Goal: Information Seeking & Learning: Learn about a topic

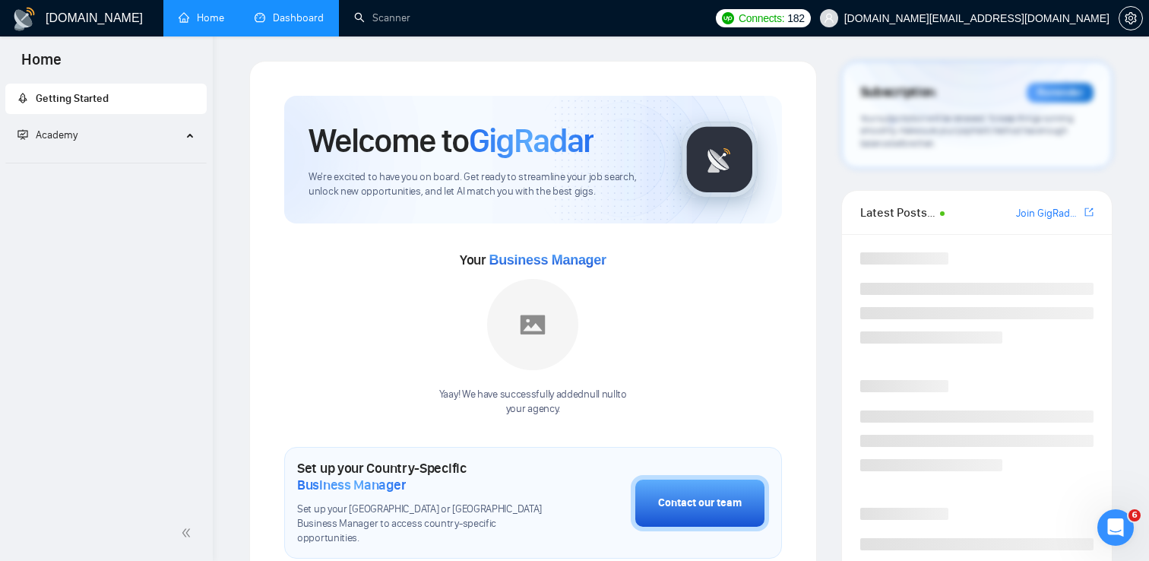
click at [307, 20] on link "Dashboard" at bounding box center [289, 17] width 69 height 13
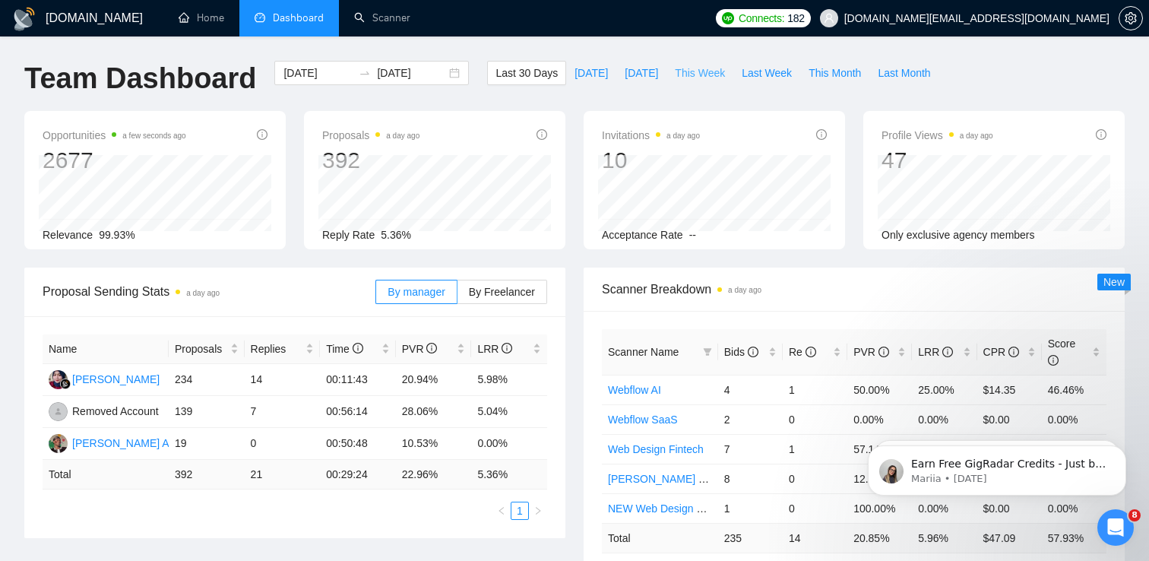
click at [706, 68] on span "This Week" at bounding box center [700, 73] width 50 height 17
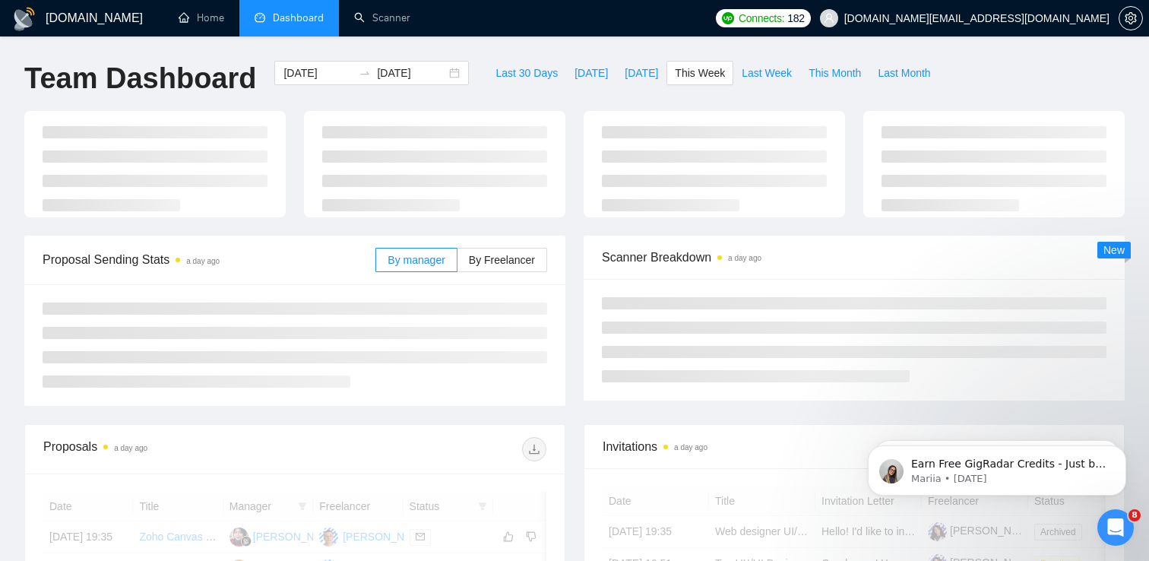
type input "[DATE]"
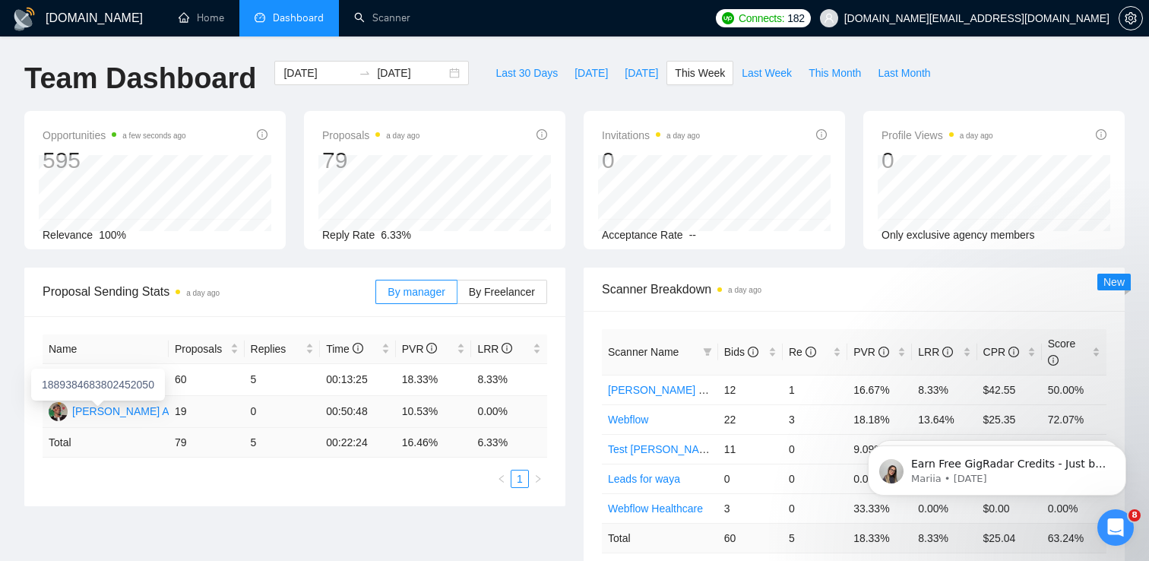
click at [138, 409] on div "[PERSON_NAME] Azuatalam" at bounding box center [142, 411] width 140 height 17
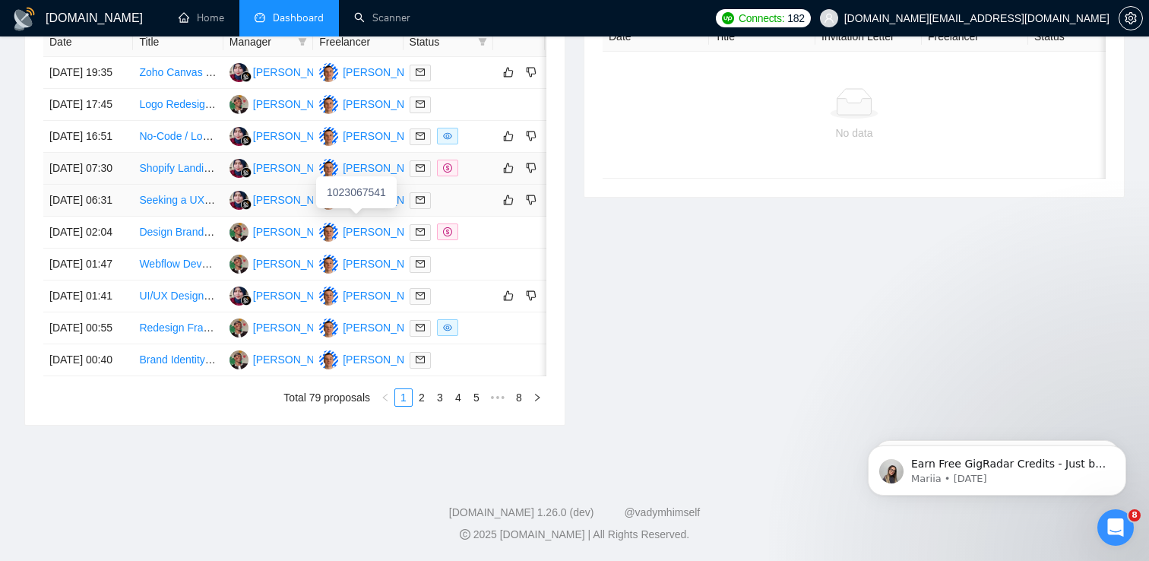
scroll to position [694, 0]
click at [119, 376] on td "[DATE] 00:40" at bounding box center [88, 360] width 90 height 32
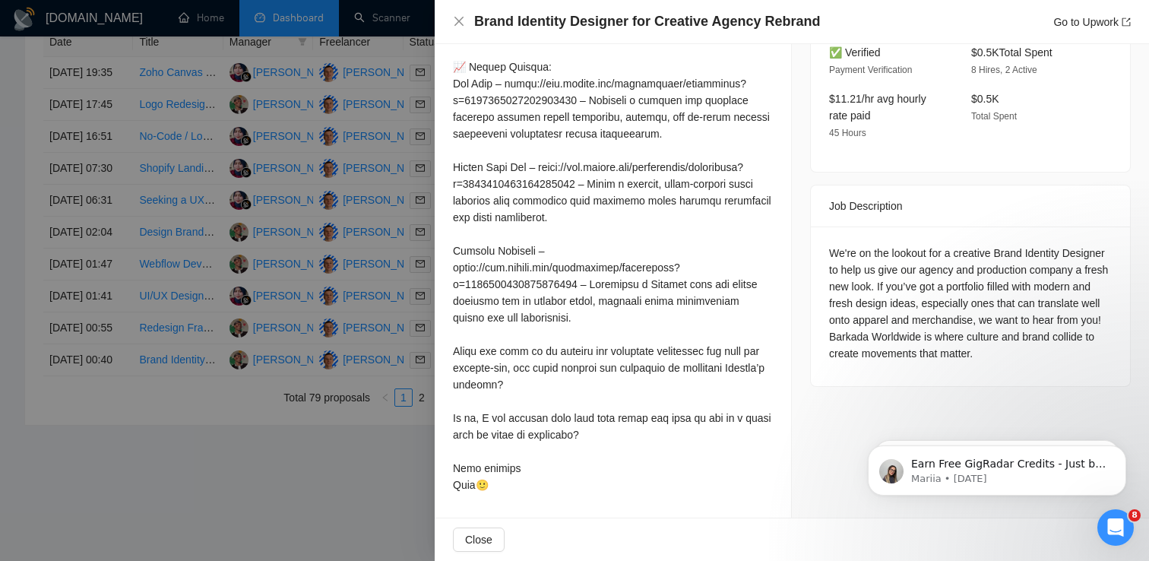
scroll to position [546, 0]
click at [134, 446] on div at bounding box center [574, 280] width 1149 height 561
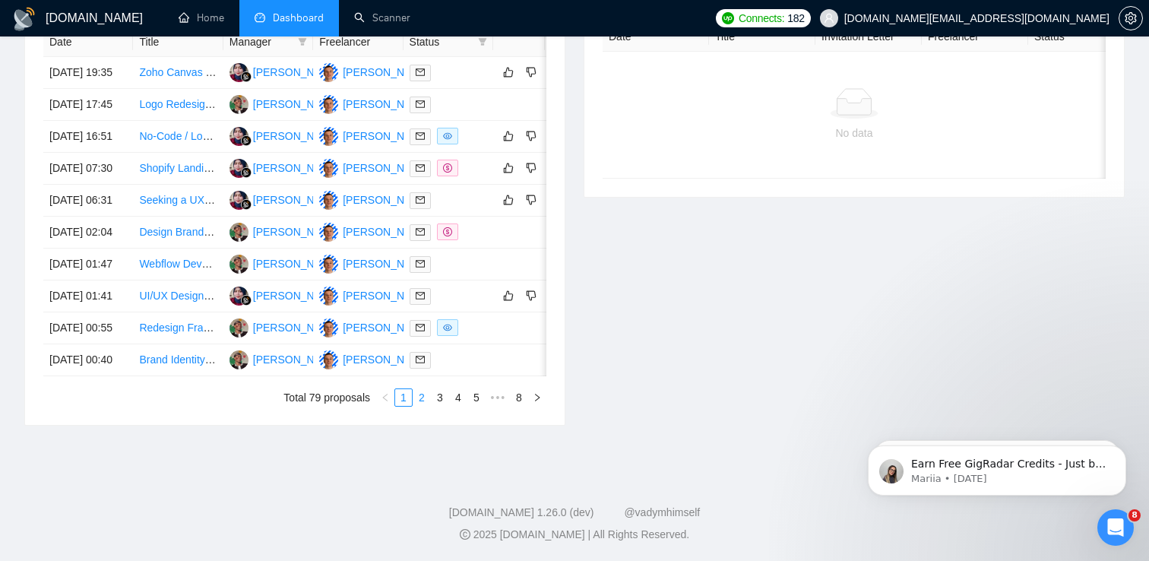
click at [419, 406] on link "2" at bounding box center [421, 397] width 17 height 17
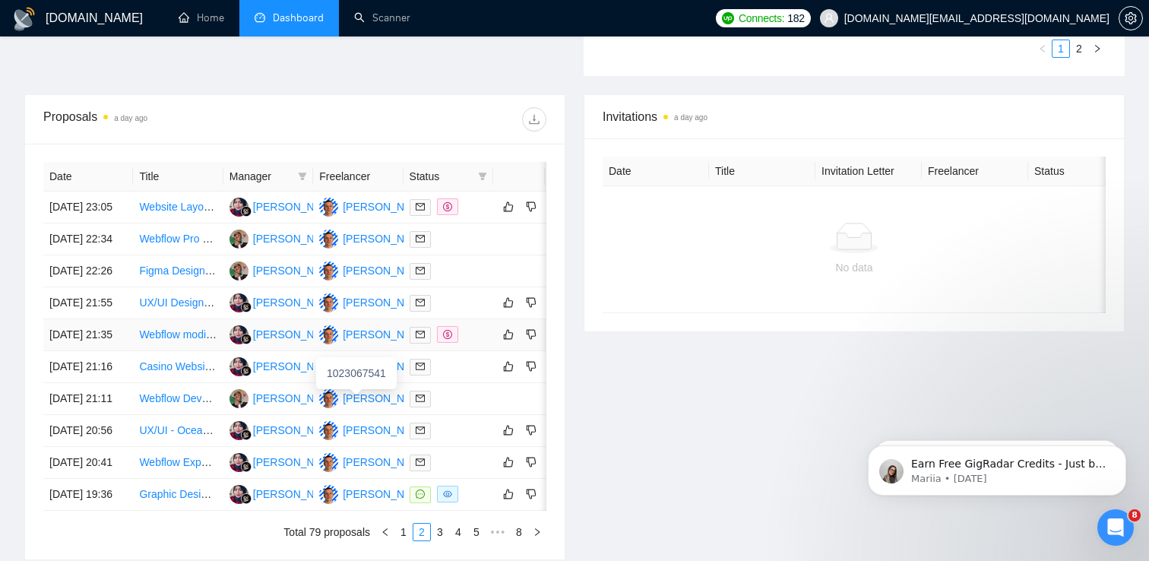
scroll to position [516, 0]
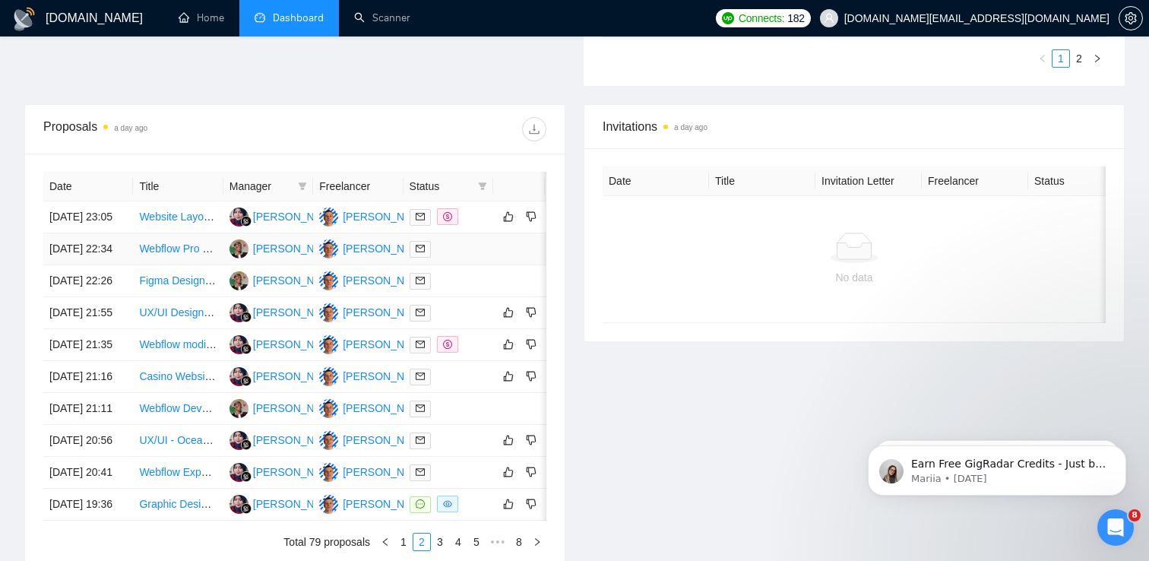
click at [166, 265] on td "Webflow Pro Needed for Website Redesign" at bounding box center [178, 249] width 90 height 32
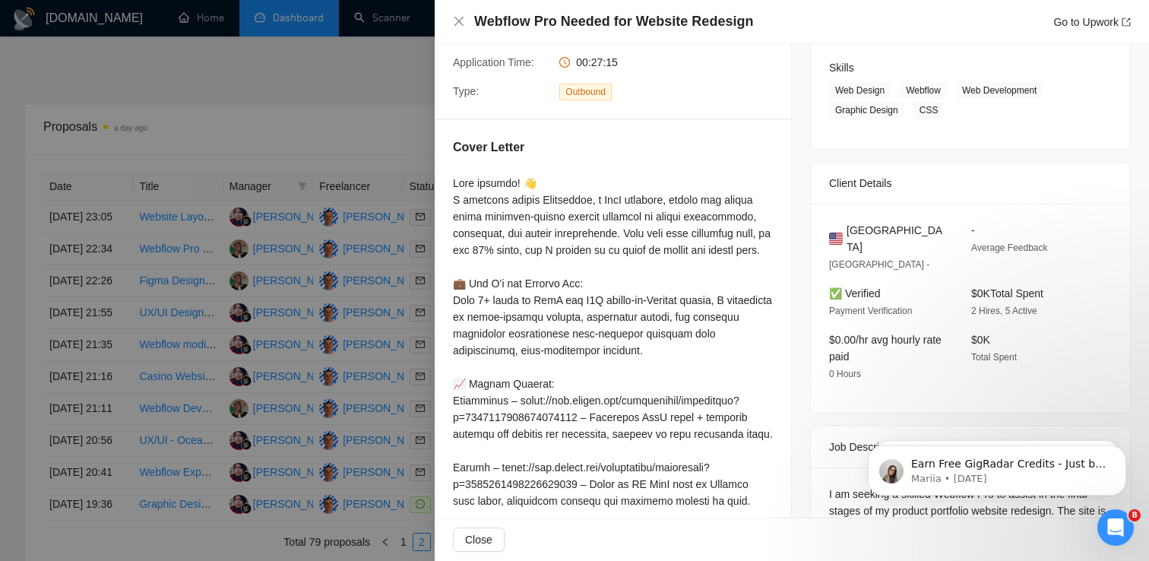
scroll to position [274, 0]
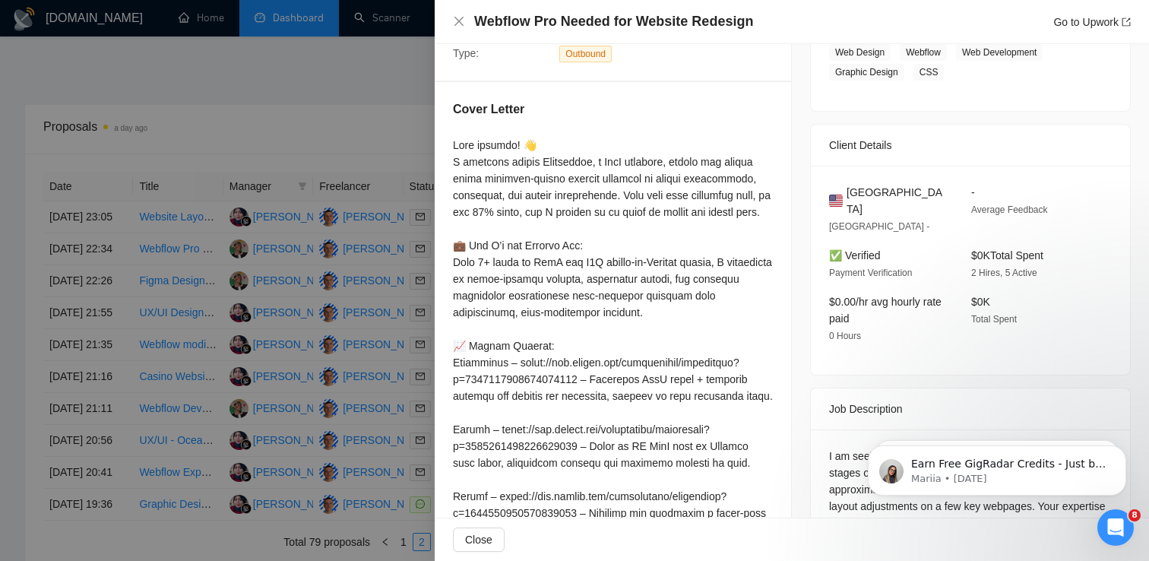
click at [150, 314] on div at bounding box center [574, 280] width 1149 height 561
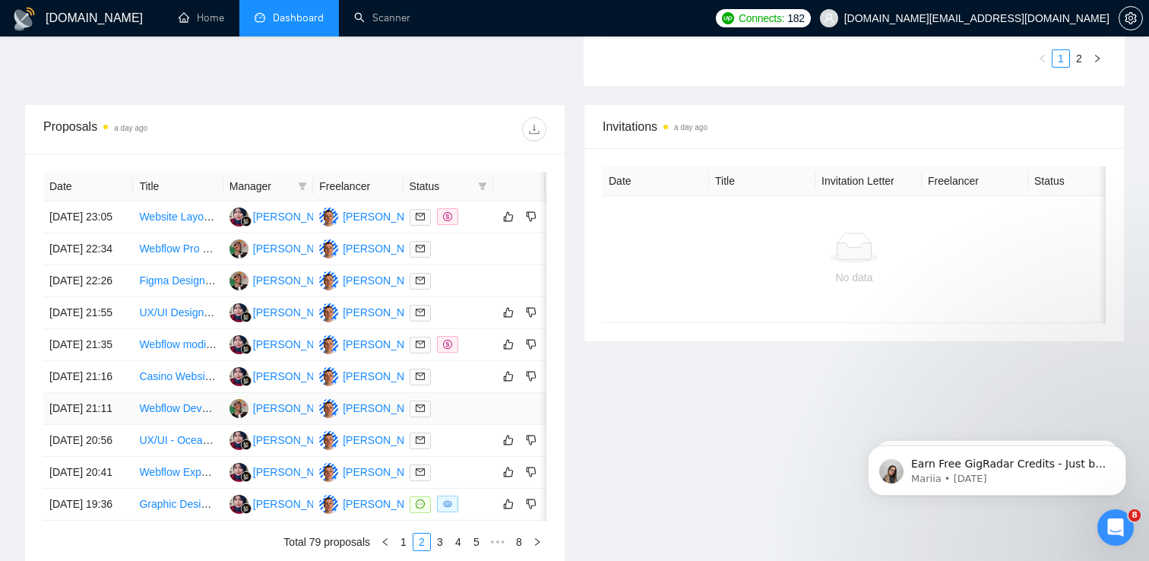
click at [163, 425] on td "Webflow Developer Needed for New Fintech Website." at bounding box center [178, 409] width 90 height 32
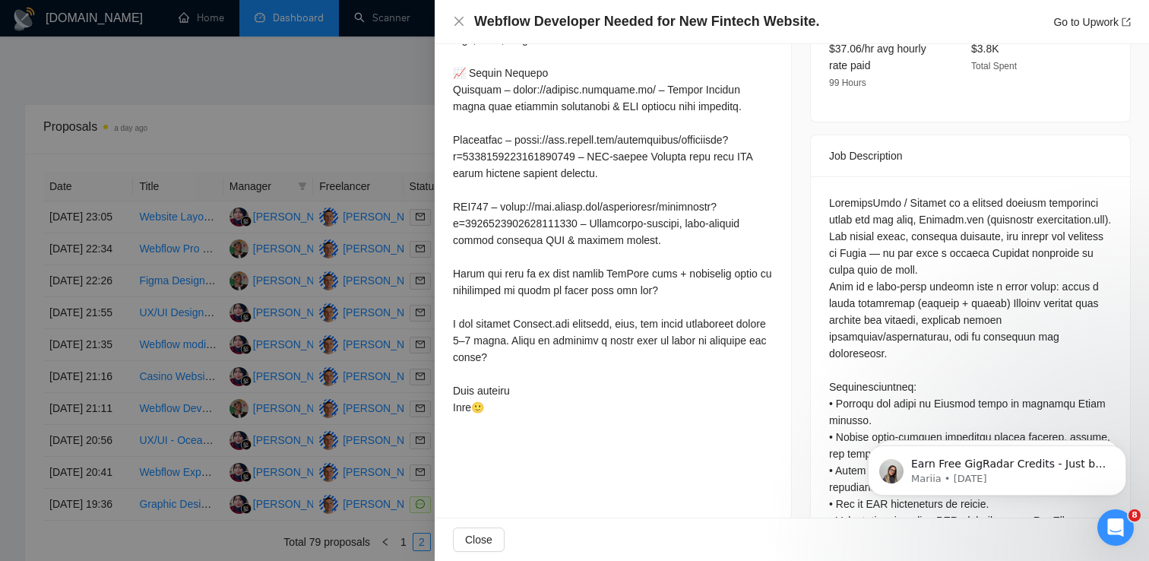
scroll to position [547, 0]
click at [315, 362] on div at bounding box center [574, 280] width 1149 height 561
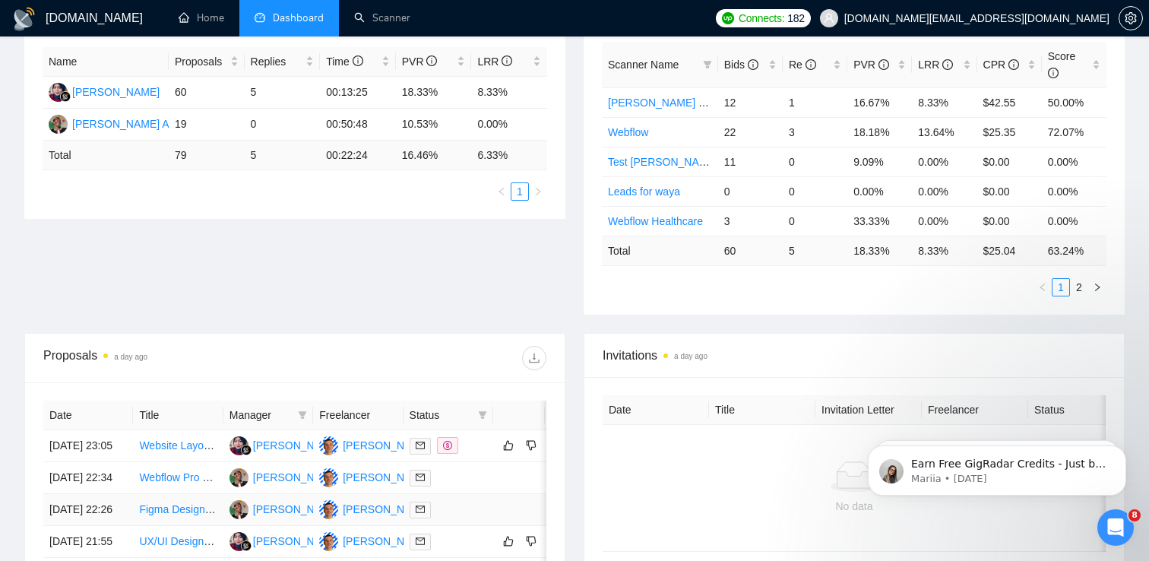
scroll to position [0, 0]
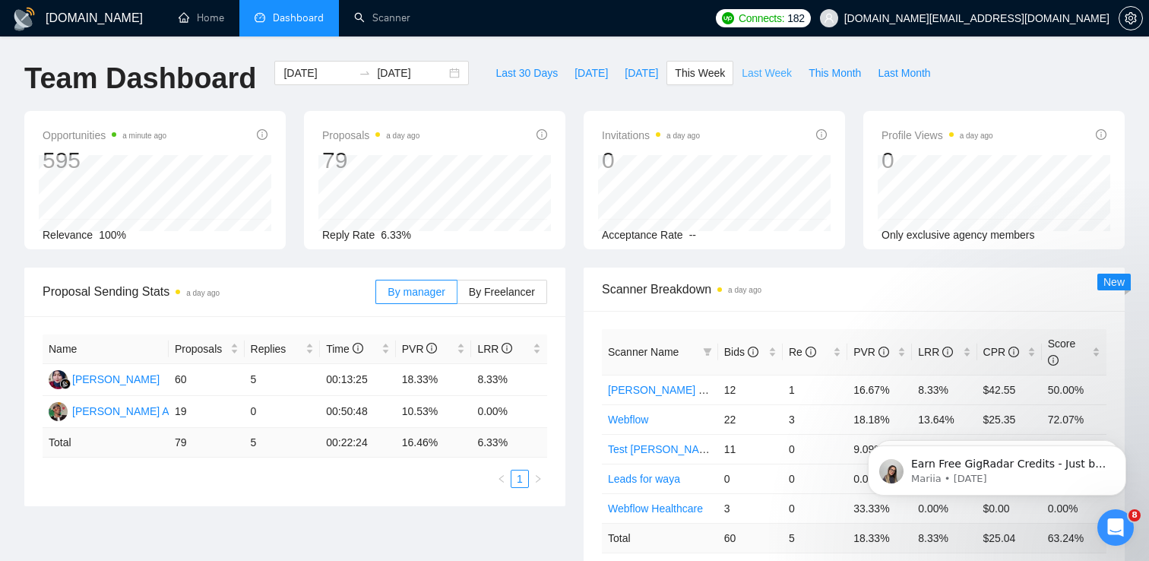
click at [768, 71] on span "Last Week" at bounding box center [767, 73] width 50 height 17
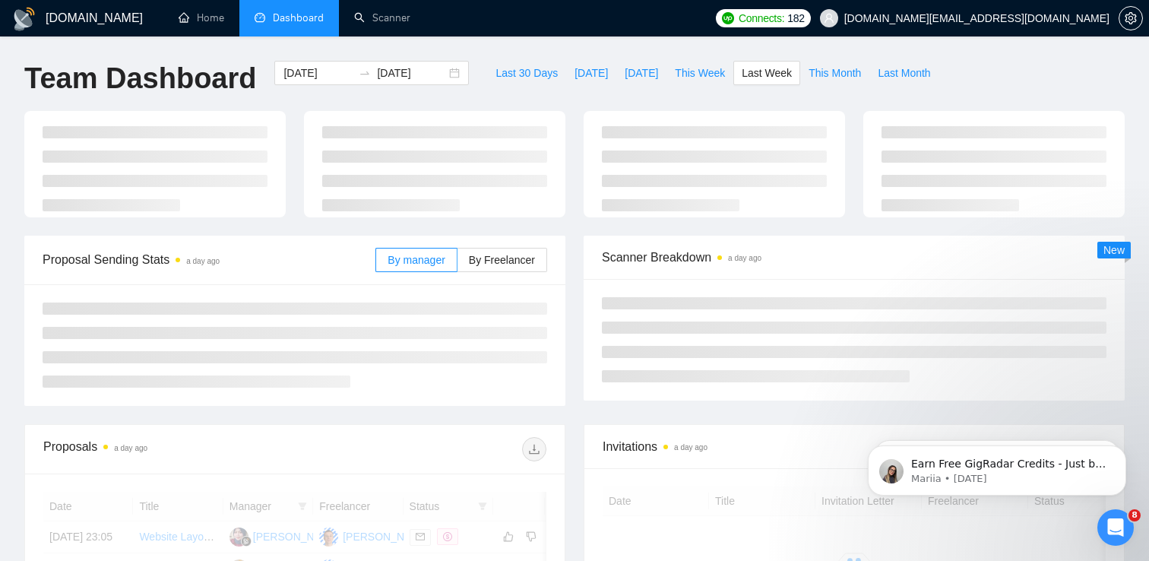
type input "[DATE]"
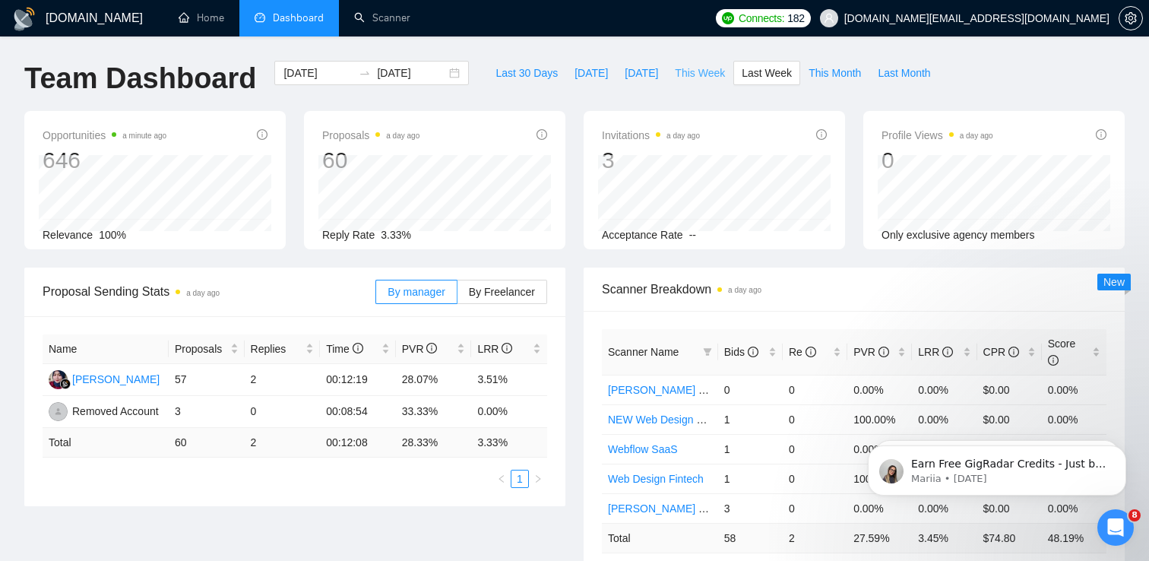
click at [698, 71] on span "This Week" at bounding box center [700, 73] width 50 height 17
type input "[DATE]"
click at [805, 24] on span "Connects: 182" at bounding box center [772, 18] width 66 height 17
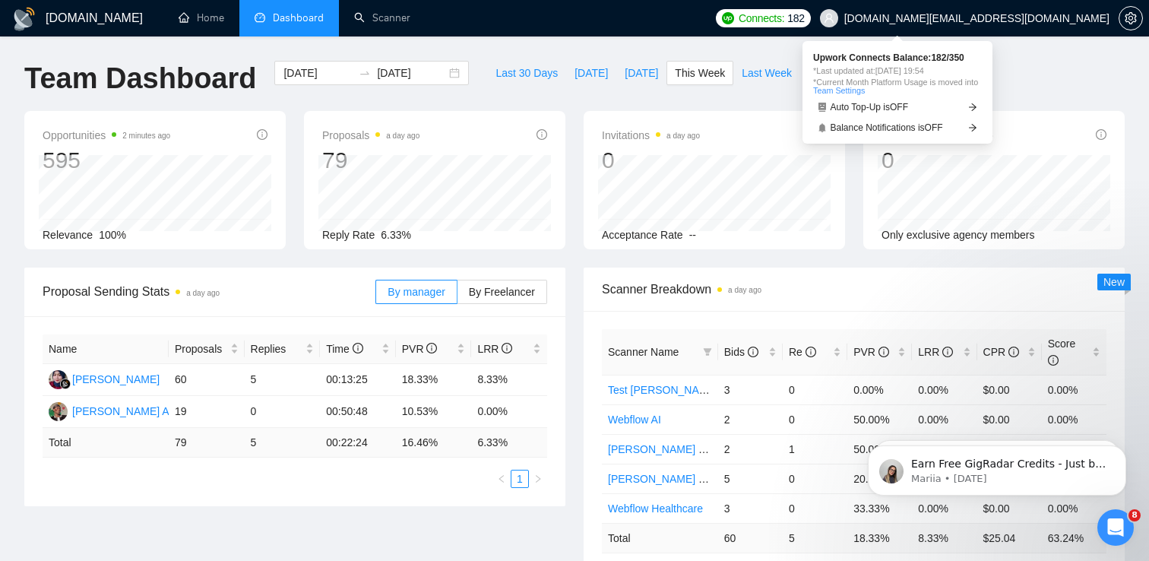
click at [805, 24] on span "Connects: 182" at bounding box center [772, 18] width 66 height 17
